Goal: Task Accomplishment & Management: Use online tool/utility

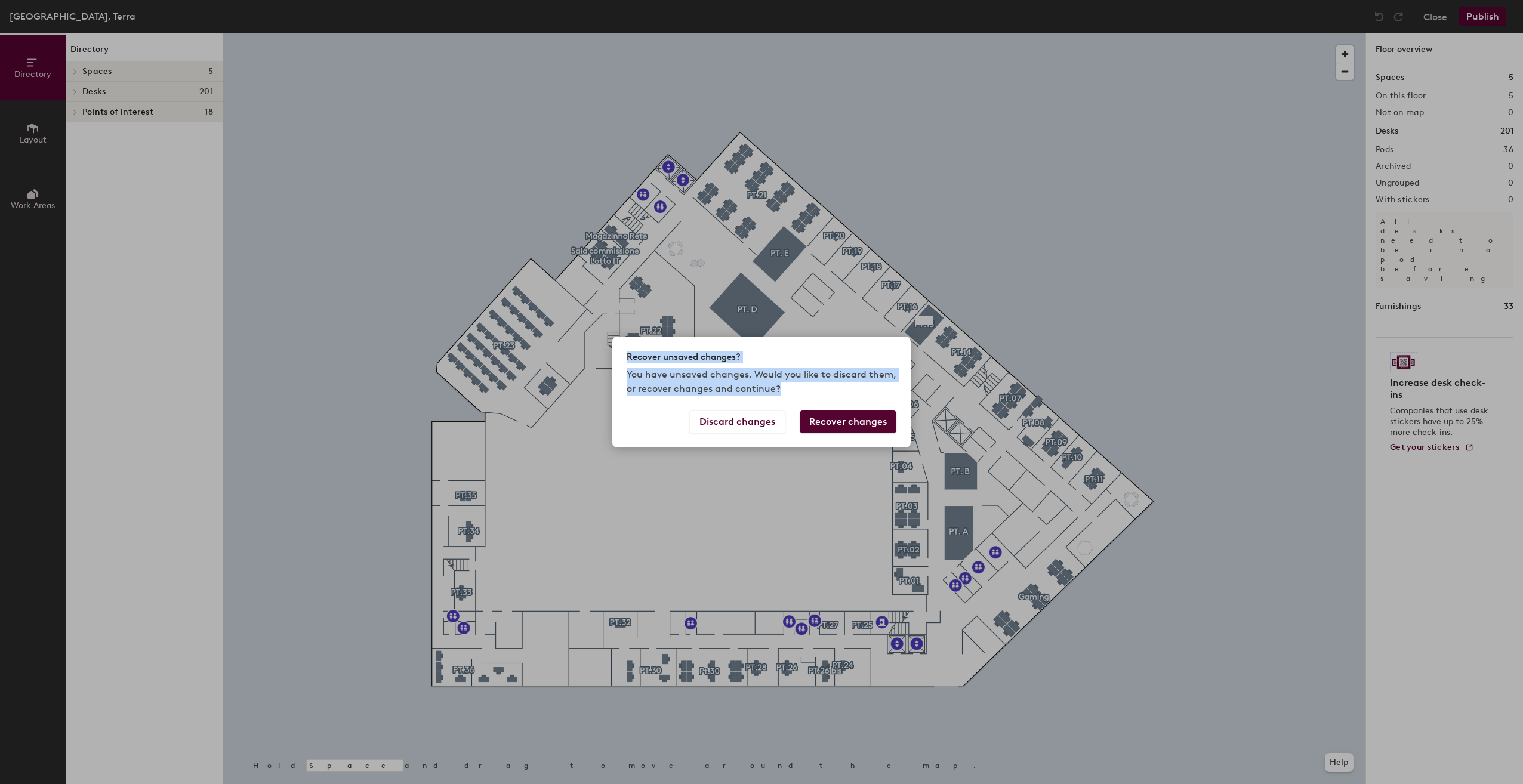
drag, startPoint x: 624, startPoint y: 356, endPoint x: 784, endPoint y: 389, distance: 163.4
click at [784, 389] on div "Recover unsaved changes? You have unsaved changes. Would you like to discard th…" at bounding box center [761, 373] width 298 height 74
click at [759, 359] on div "Recover unsaved changes?" at bounding box center [762, 357] width 270 height 13
drag, startPoint x: 629, startPoint y: 356, endPoint x: 783, endPoint y: 388, distance: 157.3
click at [783, 388] on div "Recover unsaved changes? You have unsaved changes. Would you like to discard th…" at bounding box center [761, 373] width 298 height 74
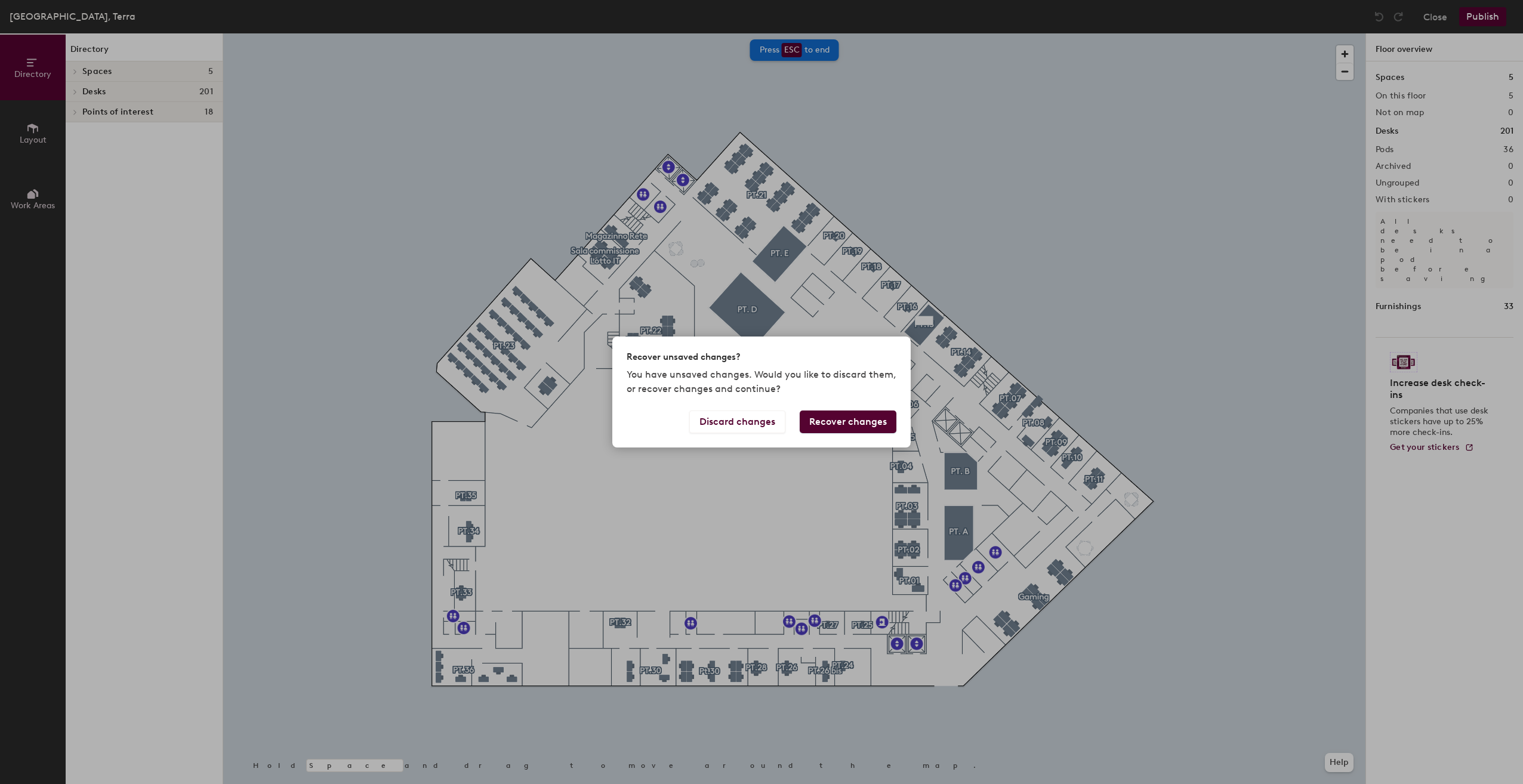
click at [670, 370] on p "You have unsaved changes. Would you like to discard them, or recover changes an…" at bounding box center [762, 382] width 270 height 29
drag, startPoint x: 628, startPoint y: 372, endPoint x: 750, endPoint y: 372, distance: 122.0
click at [750, 372] on p "You have unsaved changes. Would you like to discard them, or recover changes an…" at bounding box center [762, 382] width 270 height 29
click at [860, 425] on button "Recover changes" at bounding box center [848, 421] width 97 height 22
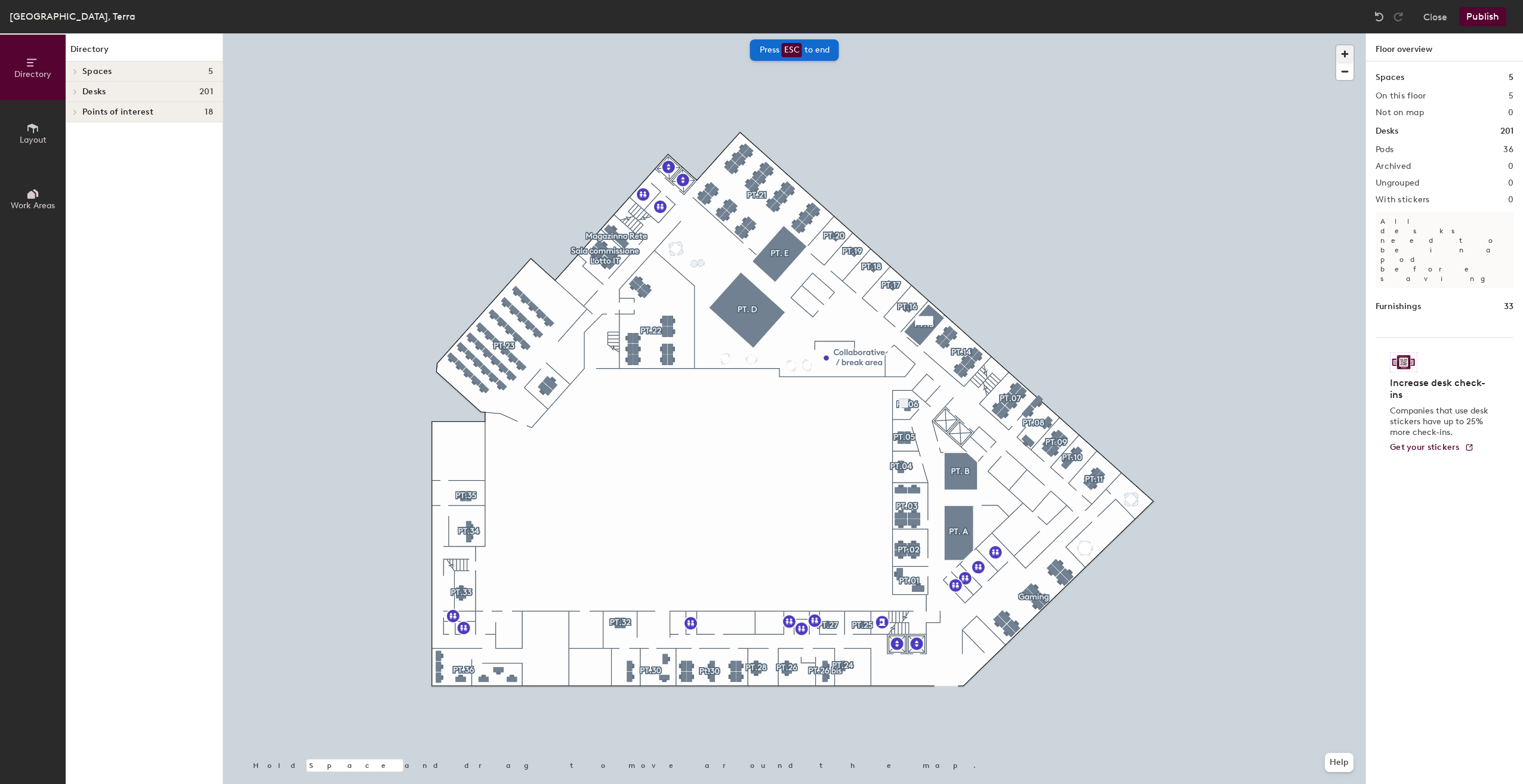
click at [1343, 52] on span "button" at bounding box center [1345, 54] width 17 height 17
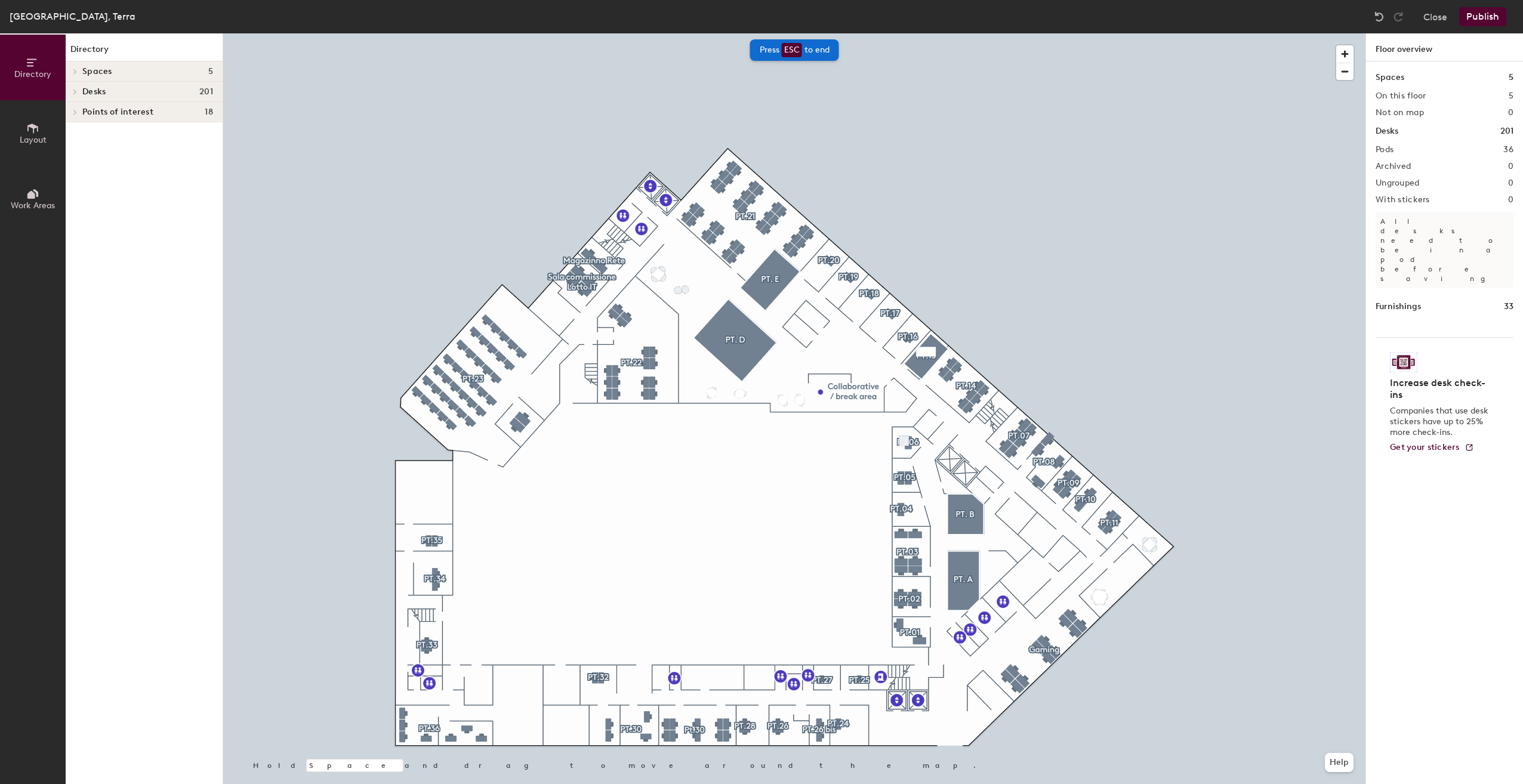
click at [91, 88] on span "Desks" at bounding box center [94, 91] width 23 height 10
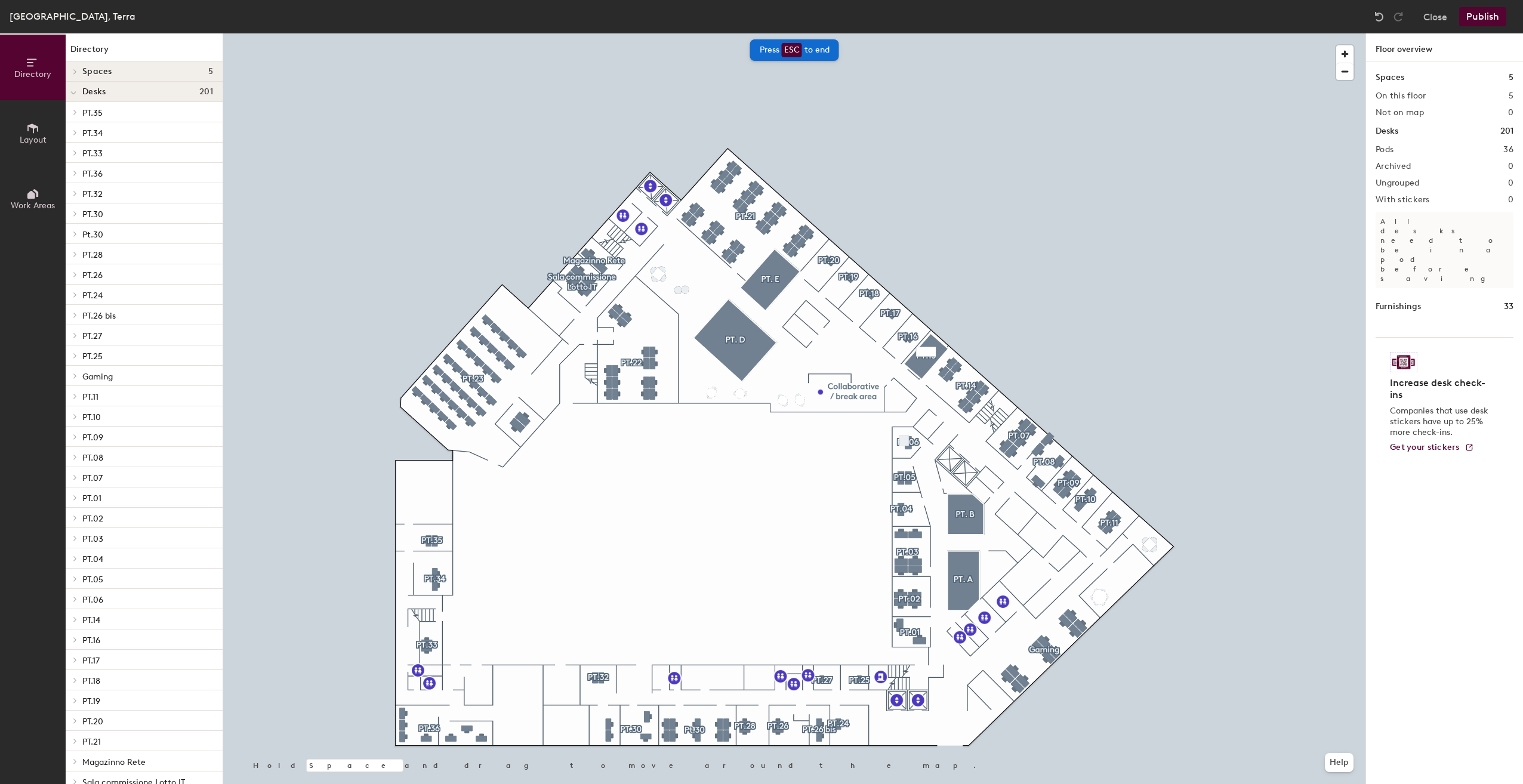
click at [102, 172] on span "PT.36" at bounding box center [93, 174] width 20 height 10
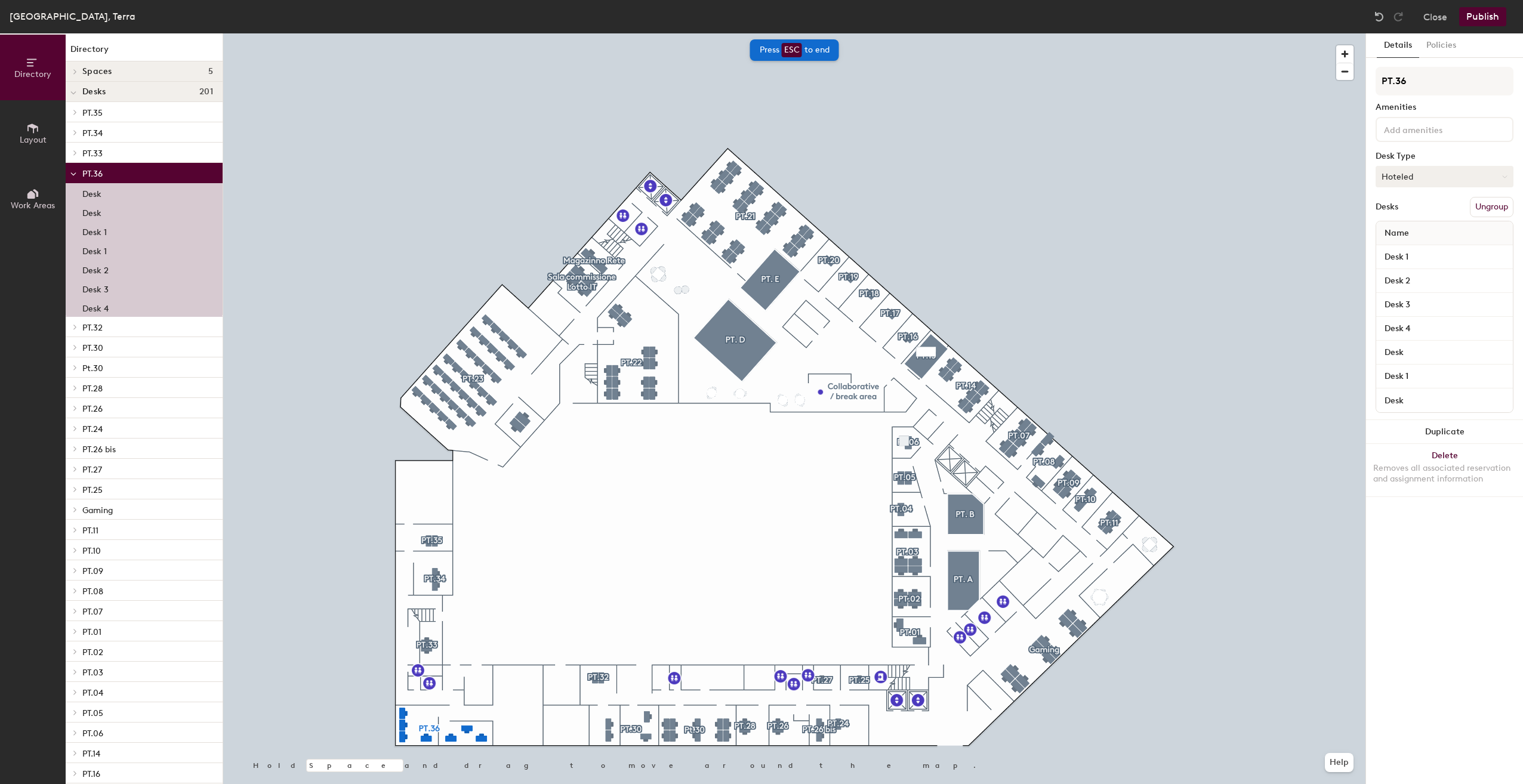
click at [1499, 174] on button "Hoteled" at bounding box center [1445, 176] width 138 height 22
click at [1409, 214] on div "Assigned" at bounding box center [1435, 214] width 120 height 18
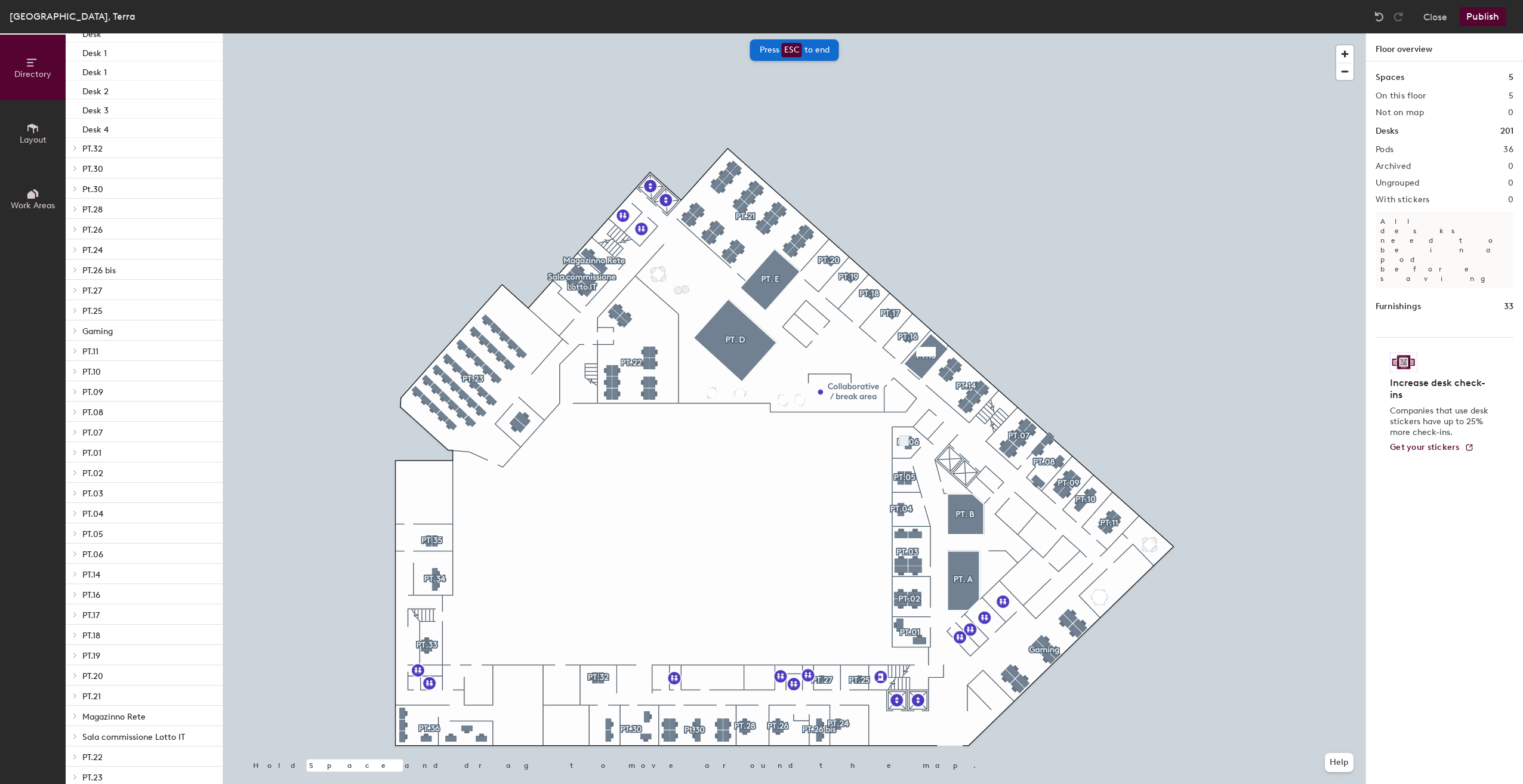
scroll to position [212, 0]
click at [75, 744] on icon at bounding box center [75, 744] width 3 height 4
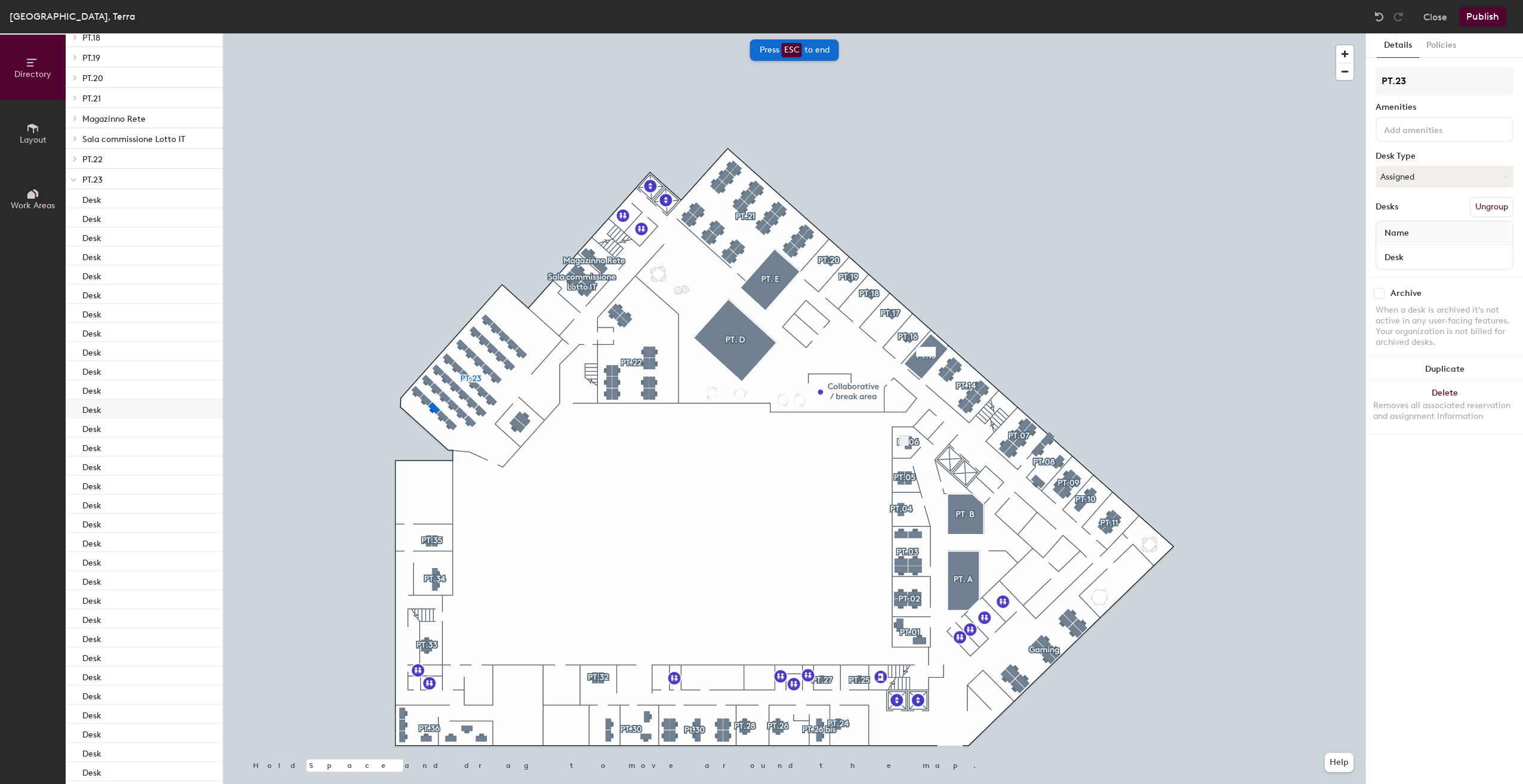
scroll to position [777, 0]
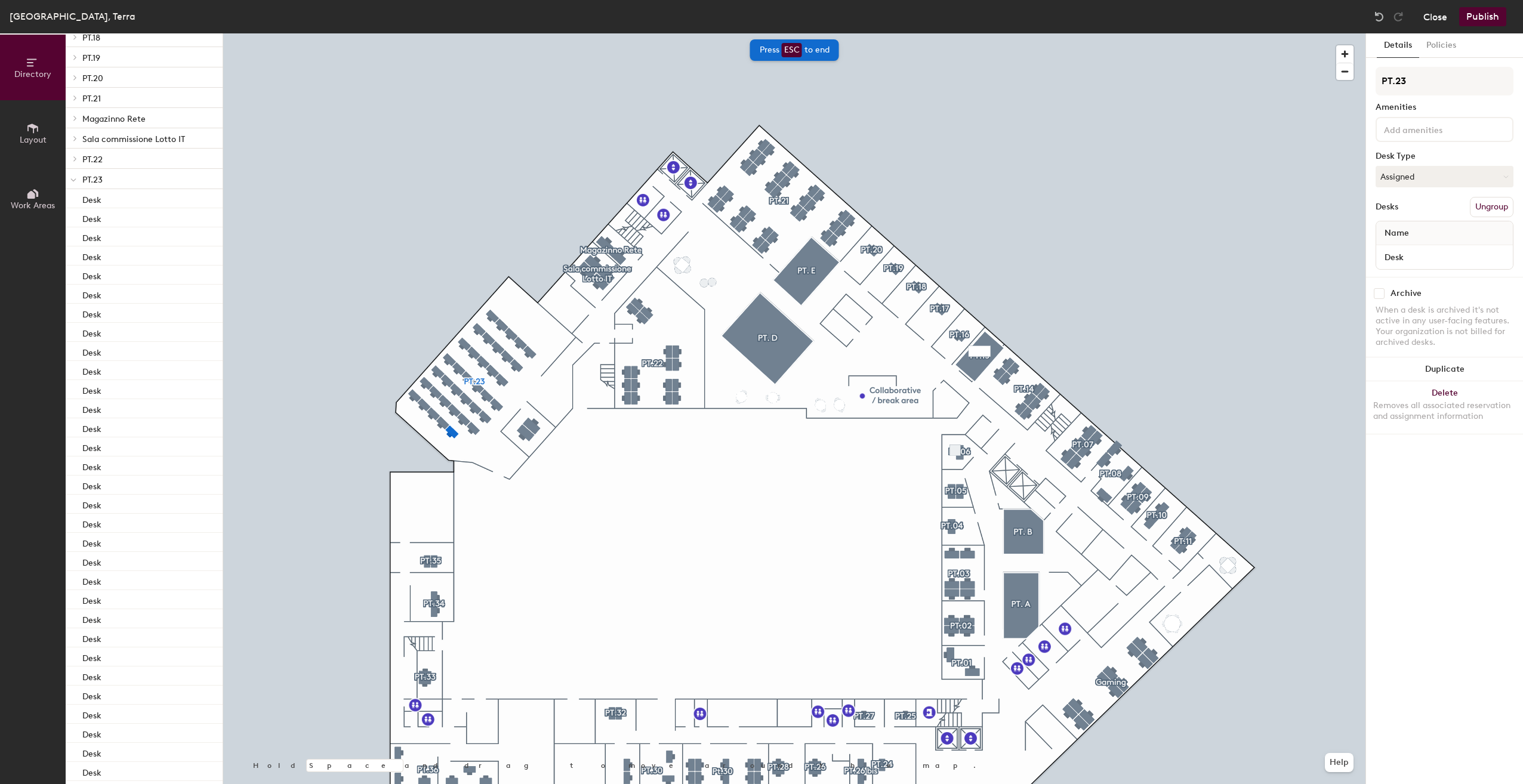
click at [1435, 16] on button "Close" at bounding box center [1435, 17] width 24 height 19
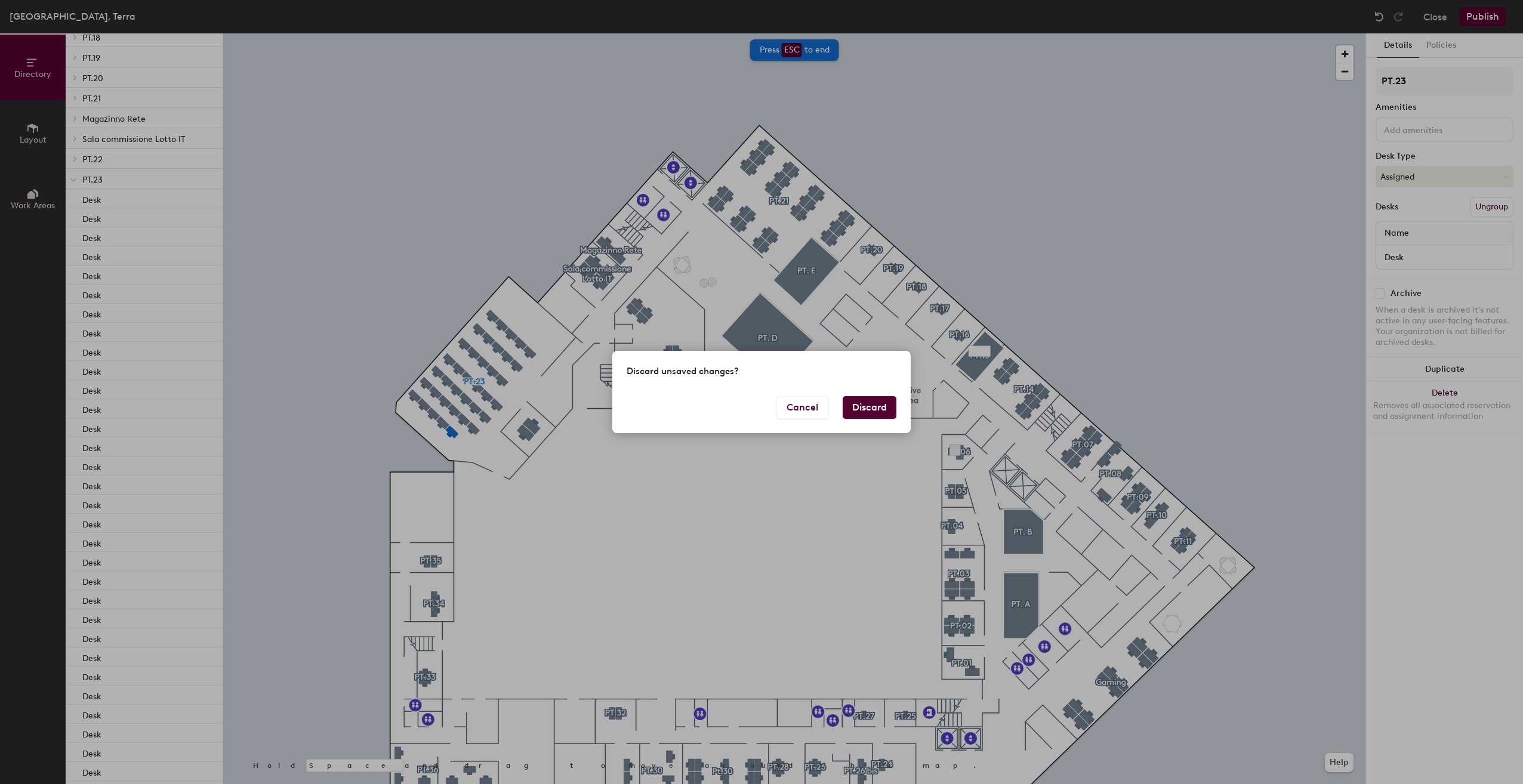
click at [869, 405] on button "Discard" at bounding box center [869, 407] width 54 height 22
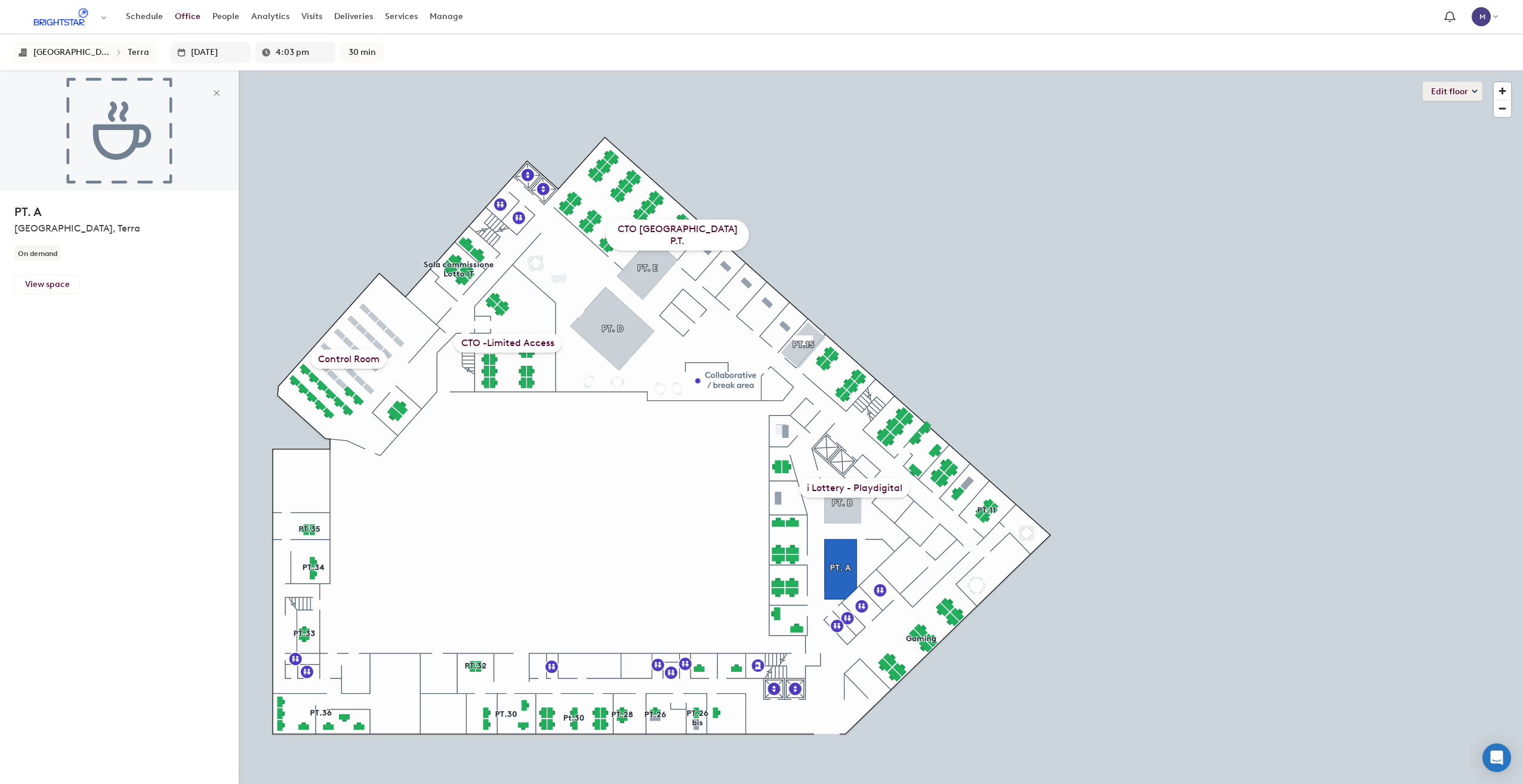
click at [1465, 90] on button "Edit floor" at bounding box center [1452, 91] width 59 height 19
click at [1412, 136] on li "Assignments - Scenario planning" at bounding box center [1408, 134] width 147 height 17
